Goal: Task Accomplishment & Management: Use online tool/utility

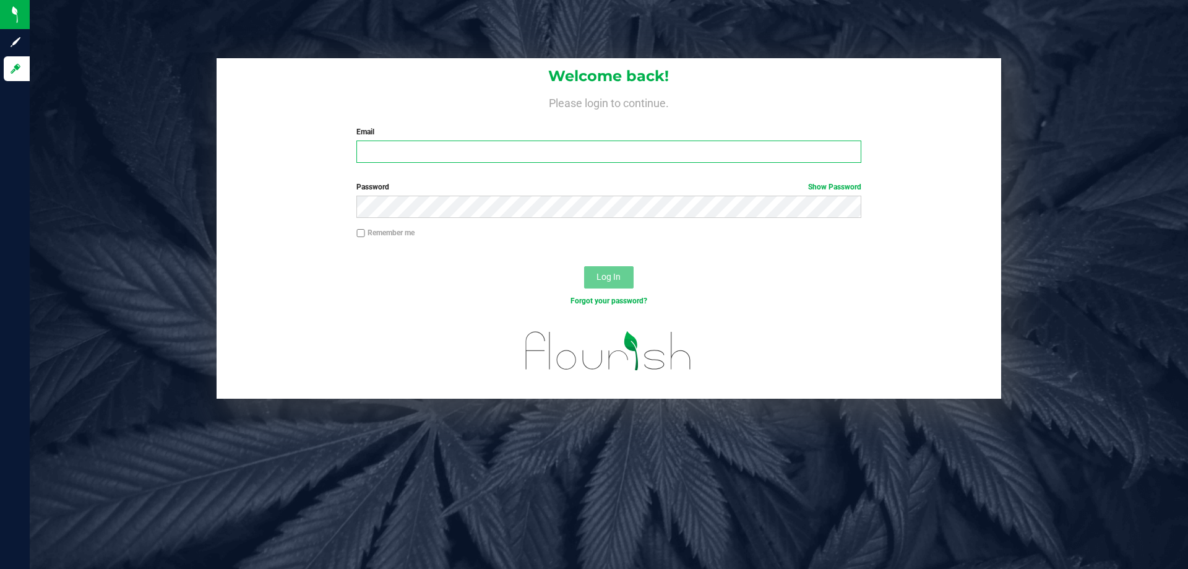
click at [413, 158] on input "Email" at bounding box center [608, 151] width 504 height 22
type input "[EMAIL_ADDRESS][DOMAIN_NAME]"
click at [584, 266] on button "Log In" at bounding box center [608, 277] width 49 height 22
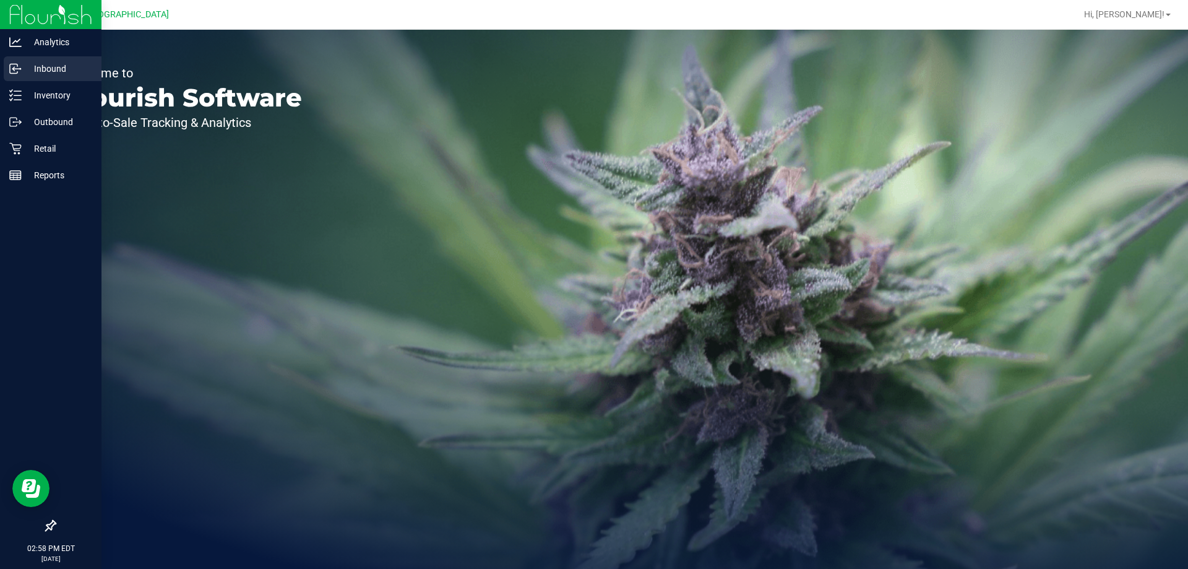
click at [28, 71] on p "Inbound" at bounding box center [59, 68] width 74 height 15
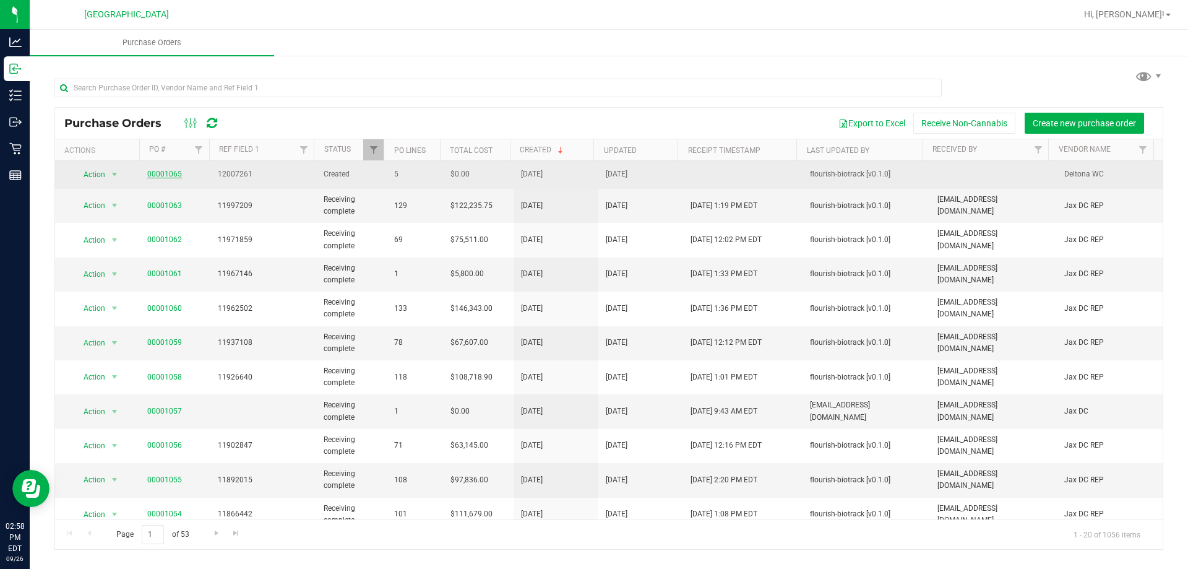
click at [171, 170] on link "00001065" at bounding box center [164, 174] width 35 height 9
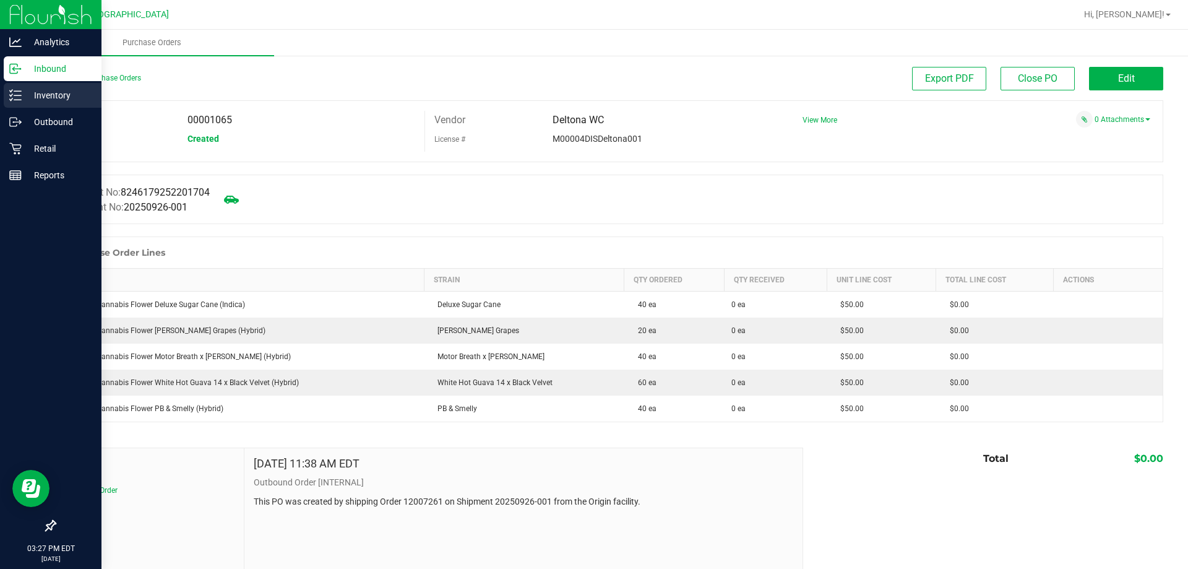
click at [32, 97] on p "Inventory" at bounding box center [59, 95] width 74 height 15
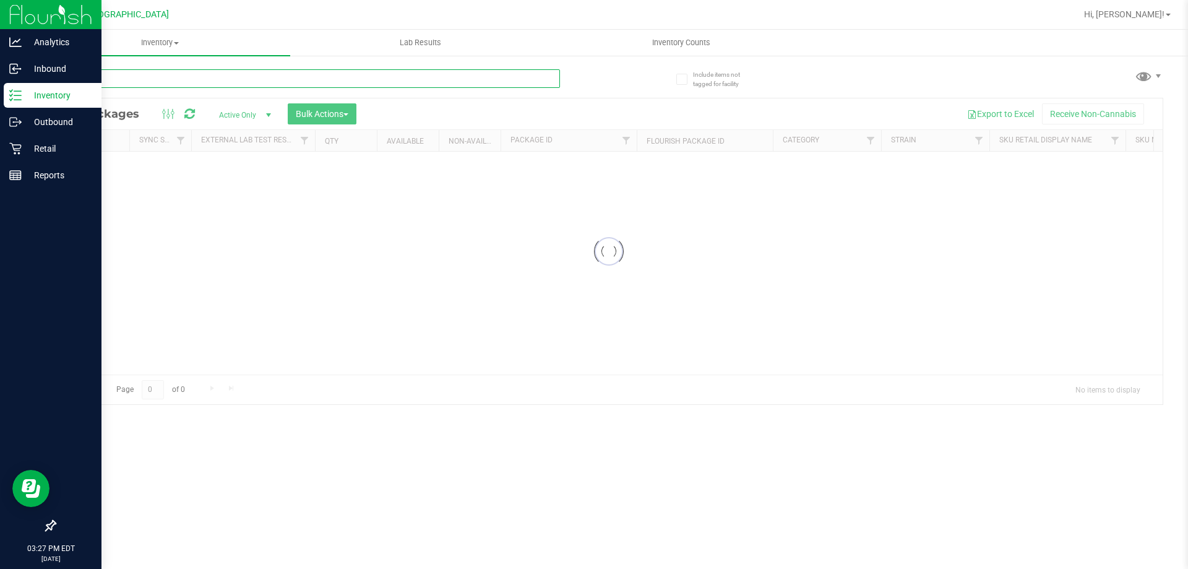
click at [273, 71] on input "text" at bounding box center [306, 78] width 505 height 19
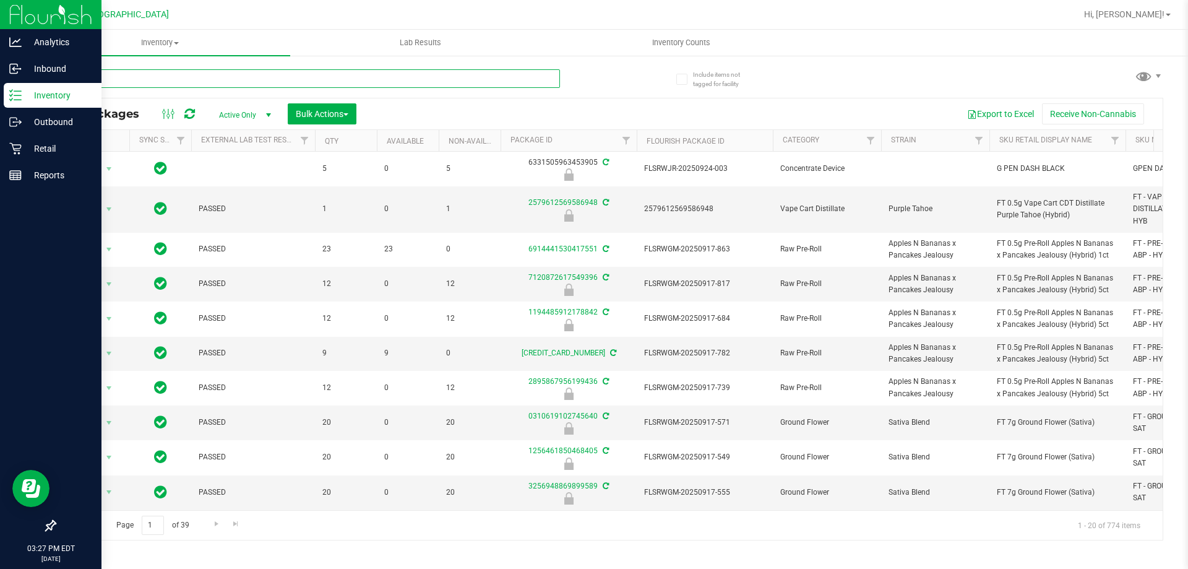
click at [273, 72] on input "text" at bounding box center [306, 78] width 505 height 19
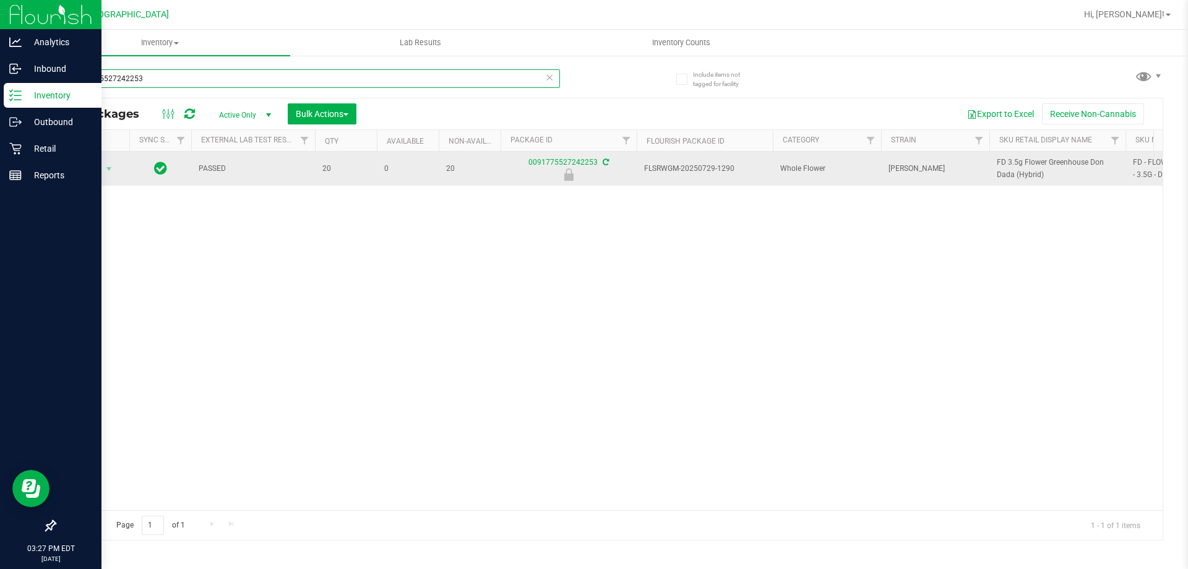
type input "0091775527242253"
click at [102, 169] on span "select" at bounding box center [108, 168] width 15 height 17
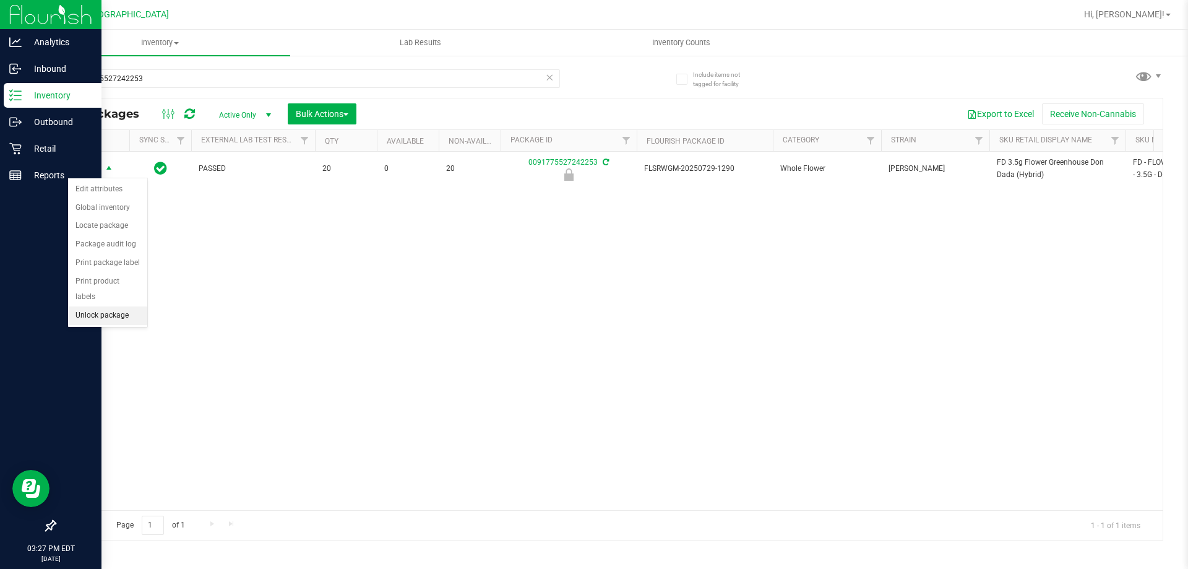
click at [116, 306] on li "Unlock package" at bounding box center [107, 315] width 79 height 19
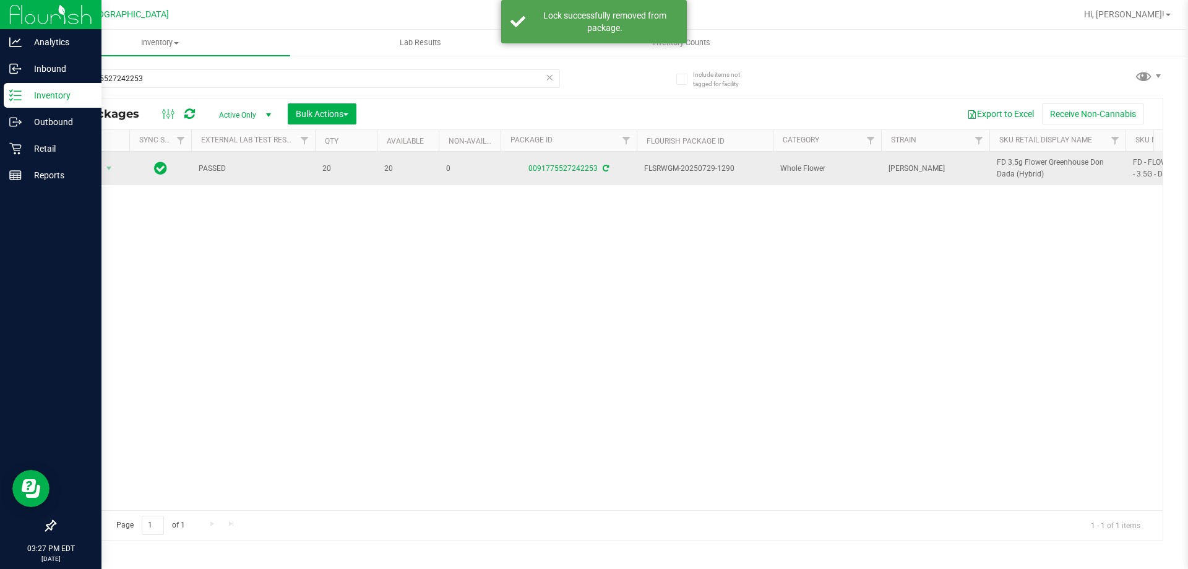
click at [1002, 173] on span "FD 3.5g Flower Greenhouse Don Dada (Hybrid)" at bounding box center [1057, 169] width 121 height 24
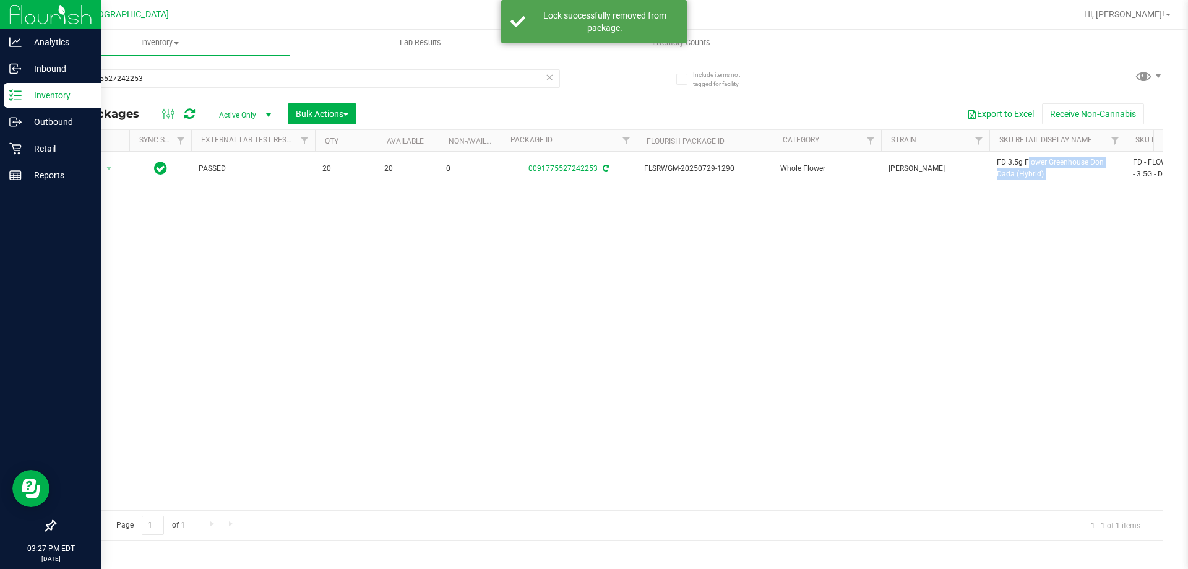
copy tr "FD 3.5g Flower Greenhouse Don Dada (Hybrid)"
click at [424, 70] on input "0091775527242253" at bounding box center [306, 78] width 505 height 19
paste input "FD 3.5g Flower Greenhouse Don Dada (Hybrid)"
type input "FD 3.5g Flower Greenhouse Don Dada (Hybrid)"
